Goal: Information Seeking & Learning: Find specific fact

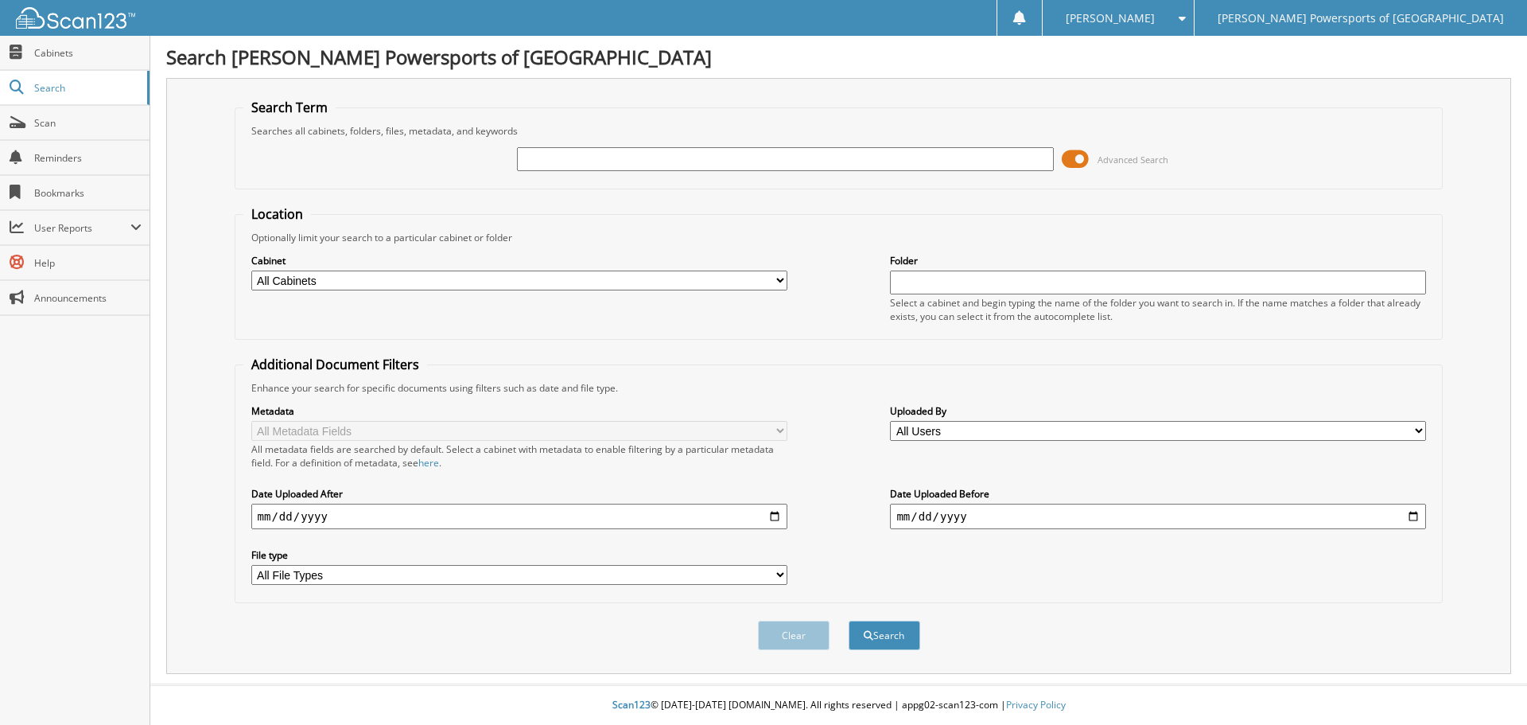
paste input "KAW-25275"
type input "KAW-25275"
click at [896, 627] on button "Search" at bounding box center [885, 634] width 72 height 29
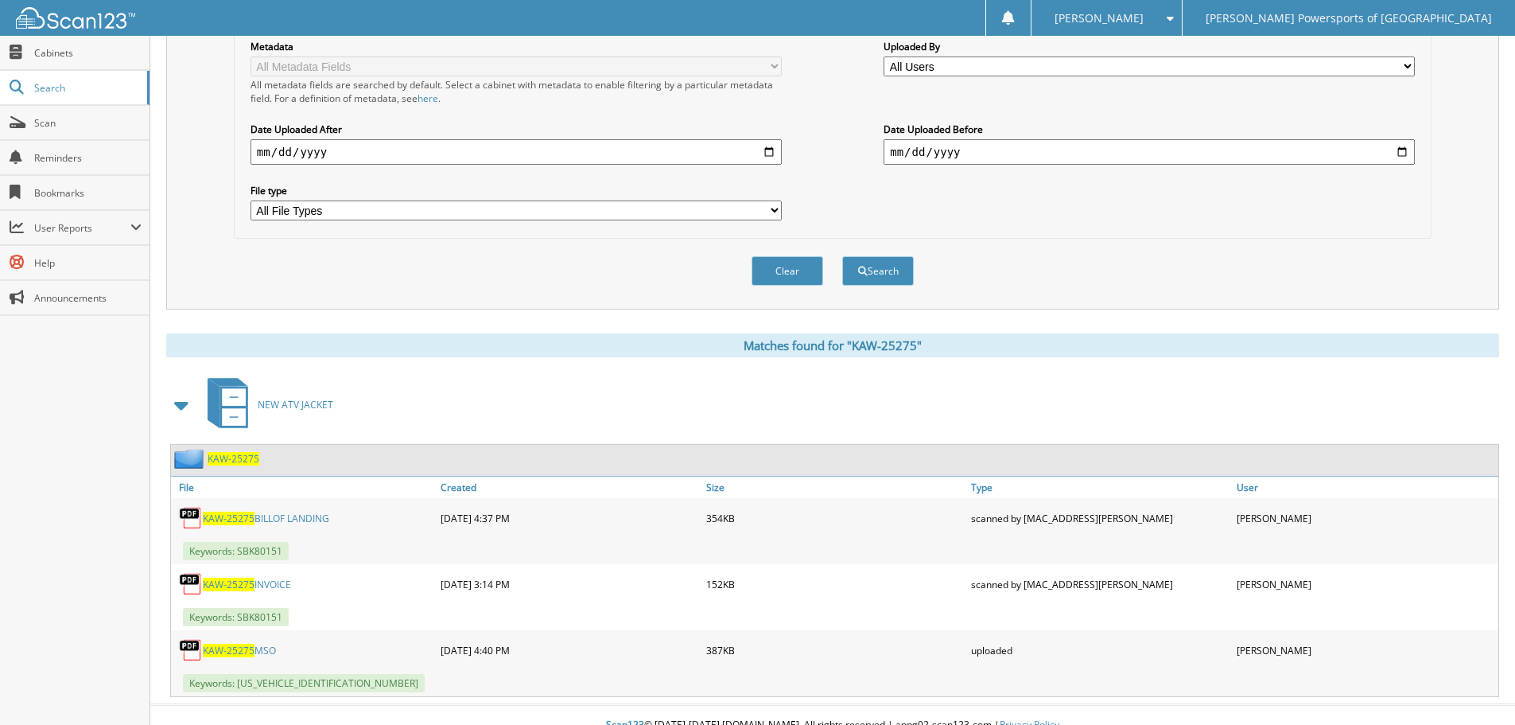
scroll to position [385, 0]
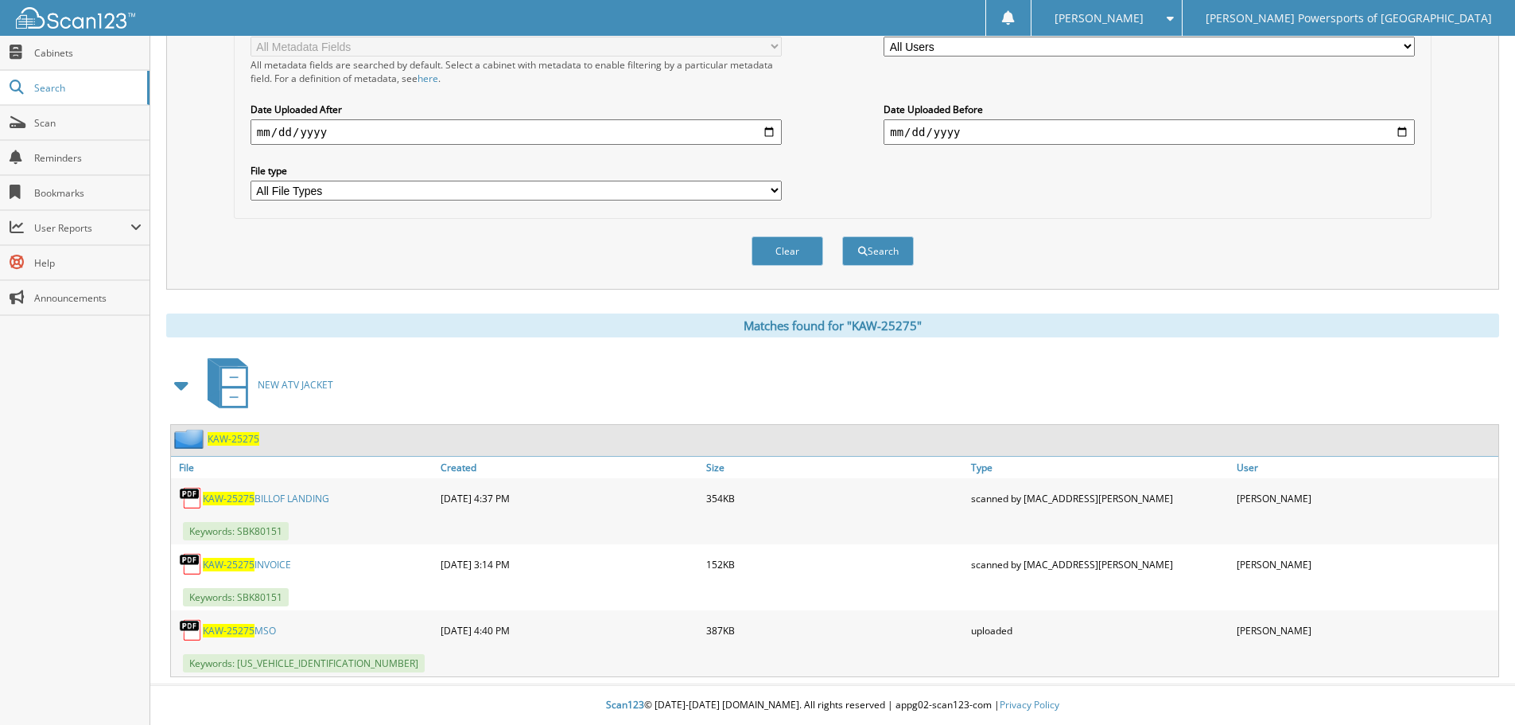
click at [266, 629] on link "KAW-25275 MSO" at bounding box center [239, 631] width 73 height 14
